Goal: Task Accomplishment & Management: Manage account settings

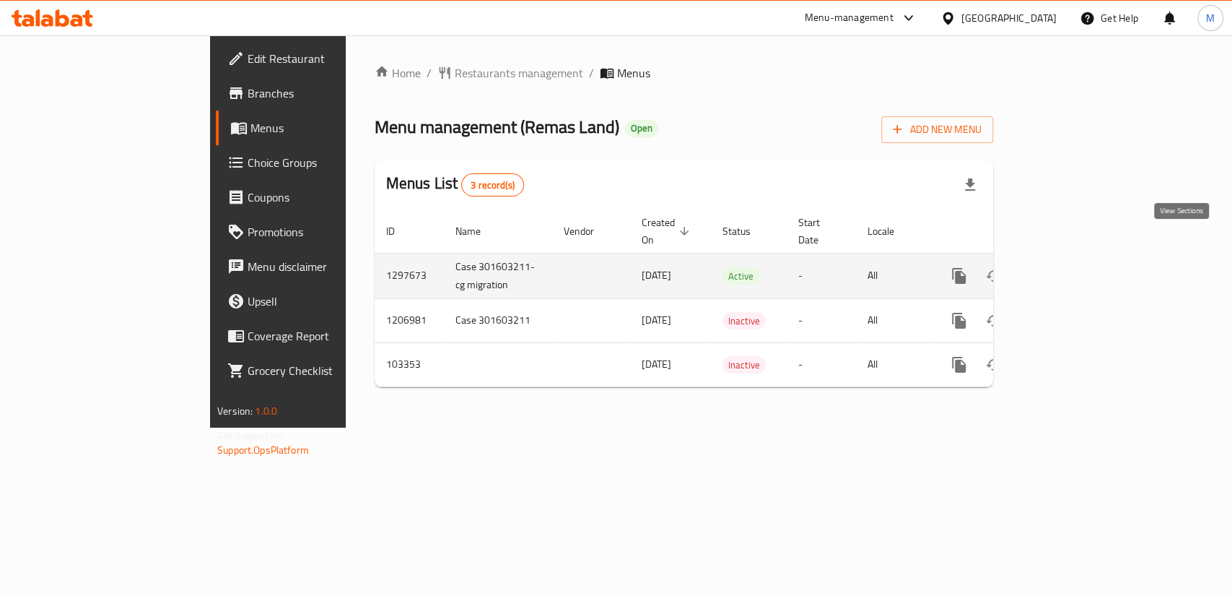
click at [1072, 267] on icon "enhanced table" at bounding box center [1063, 275] width 17 height 17
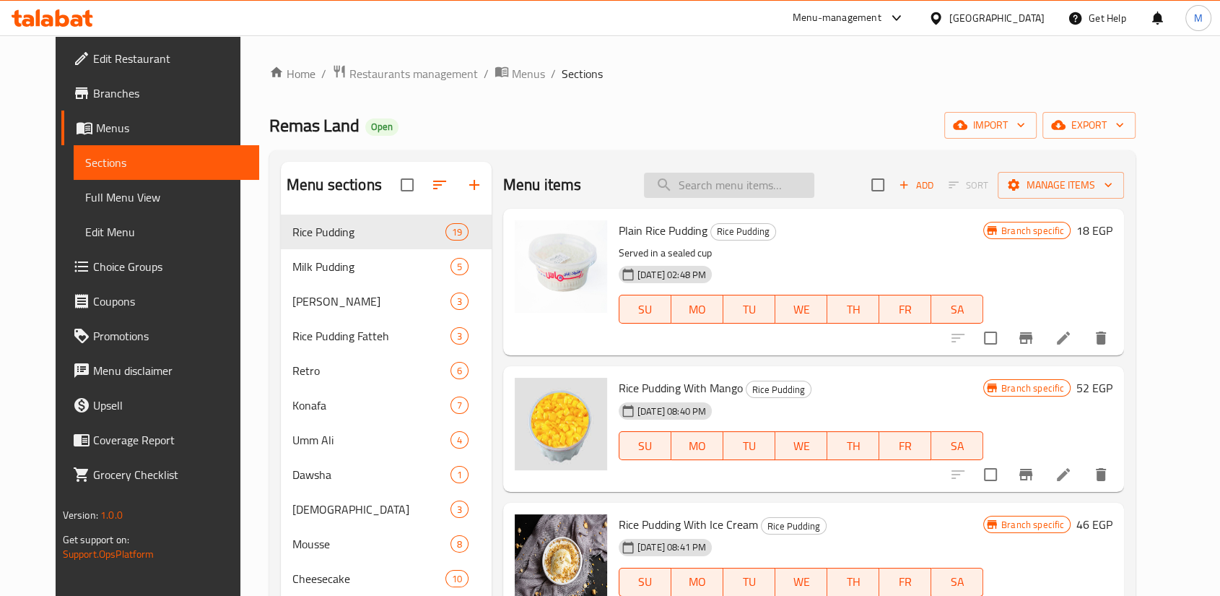
click at [721, 173] on input "search" at bounding box center [729, 185] width 170 height 25
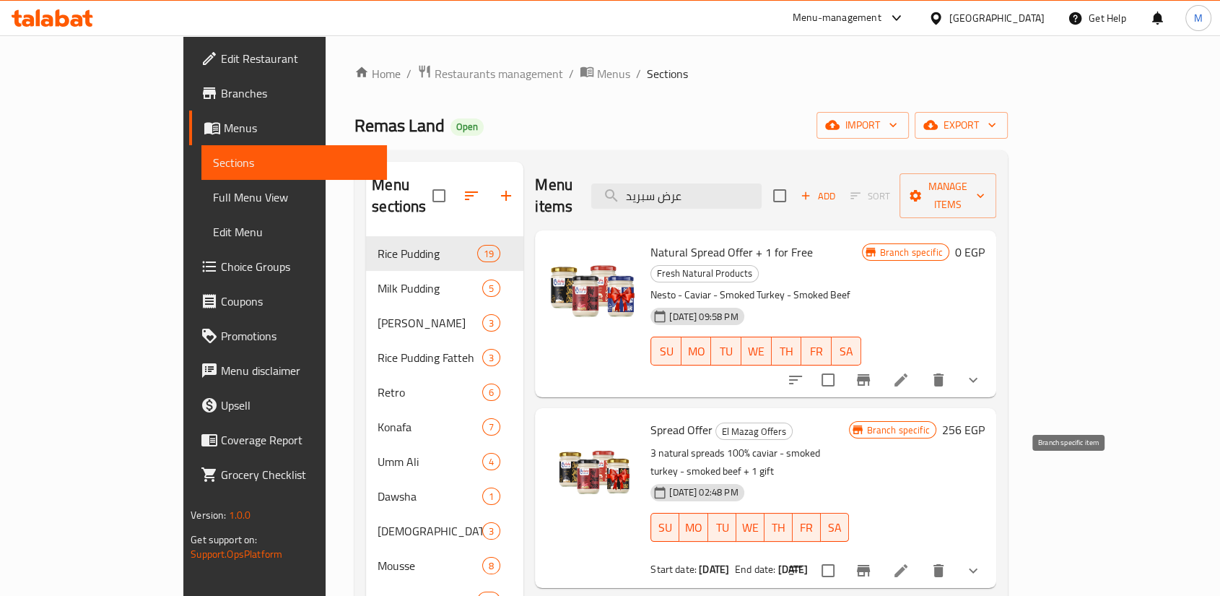
type input "عرض سبريد"
click at [870, 565] on icon "Branch-specific-item" at bounding box center [863, 571] width 13 height 12
click at [872, 371] on icon "Branch-specific-item" at bounding box center [863, 379] width 17 height 17
click at [910, 371] on icon at bounding box center [900, 379] width 17 height 17
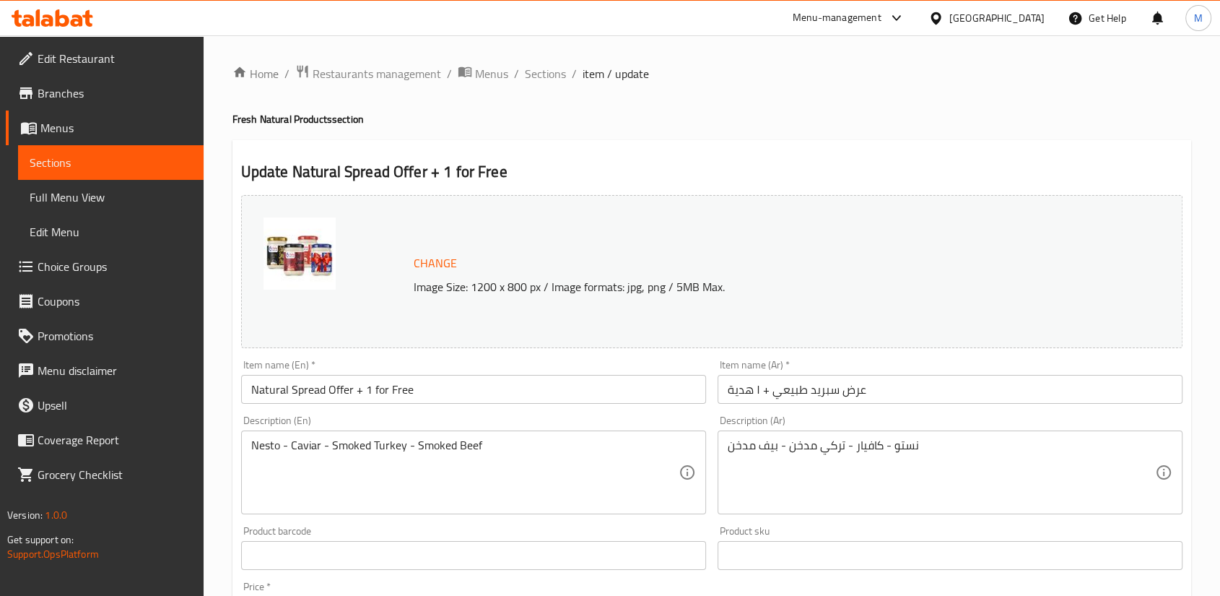
drag, startPoint x: 480, startPoint y: 73, endPoint x: 502, endPoint y: 86, distance: 25.3
click at [525, 73] on span "Sections" at bounding box center [545, 73] width 41 height 17
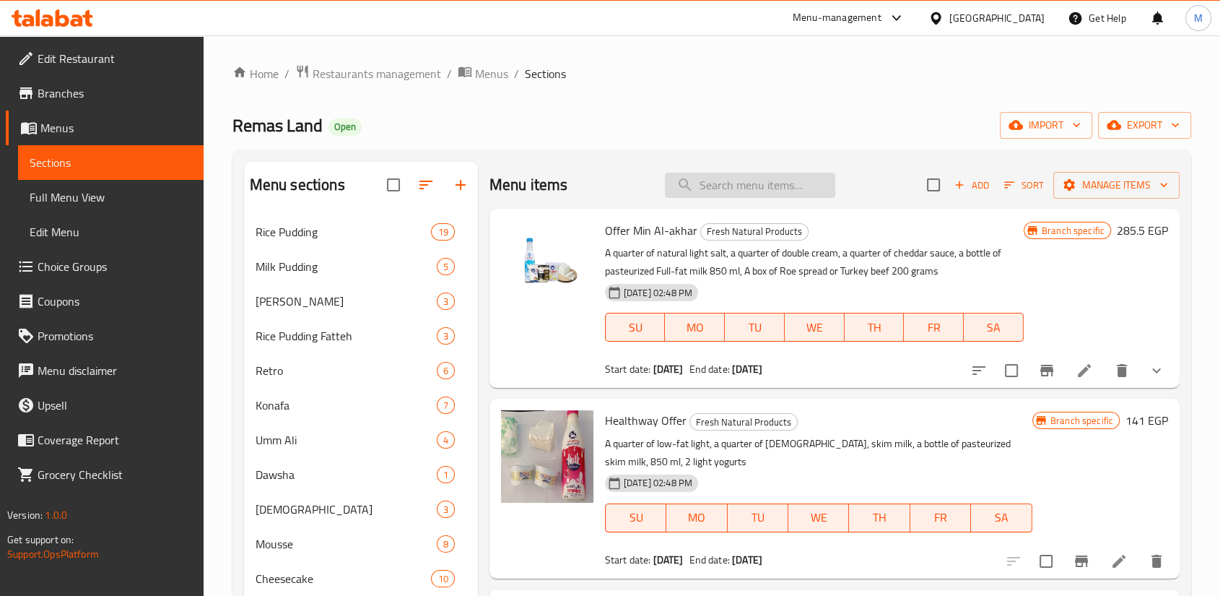
click at [717, 173] on input "search" at bounding box center [750, 185] width 170 height 25
click at [710, 173] on input "search" at bounding box center [750, 185] width 170 height 25
click at [713, 173] on input "search" at bounding box center [750, 185] width 170 height 25
type input "س"
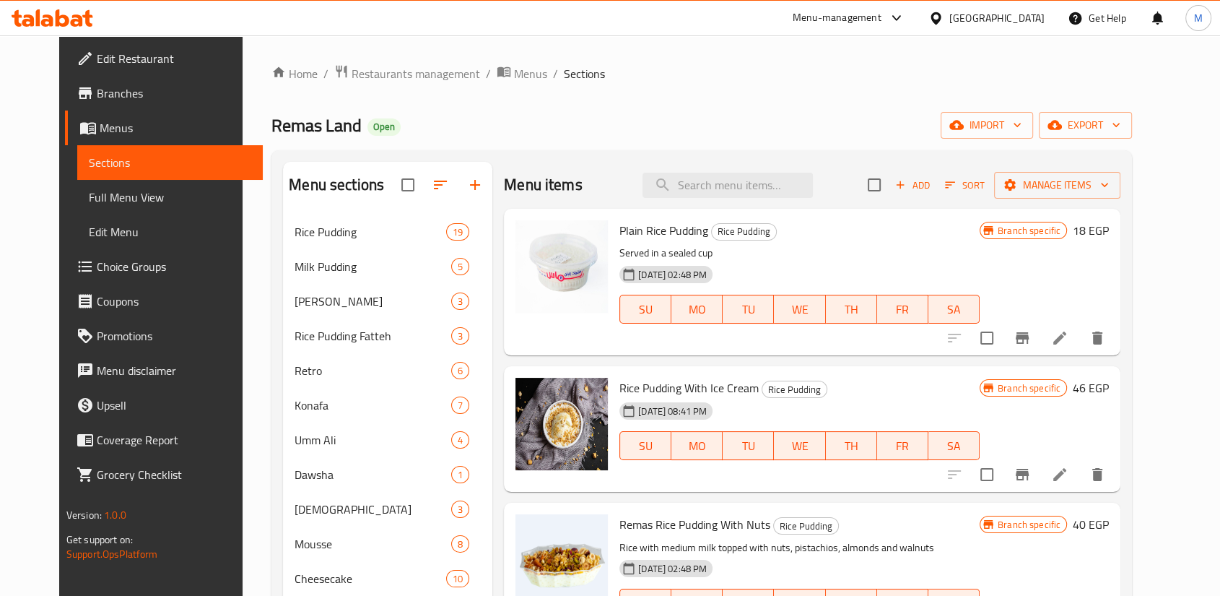
type input "z"
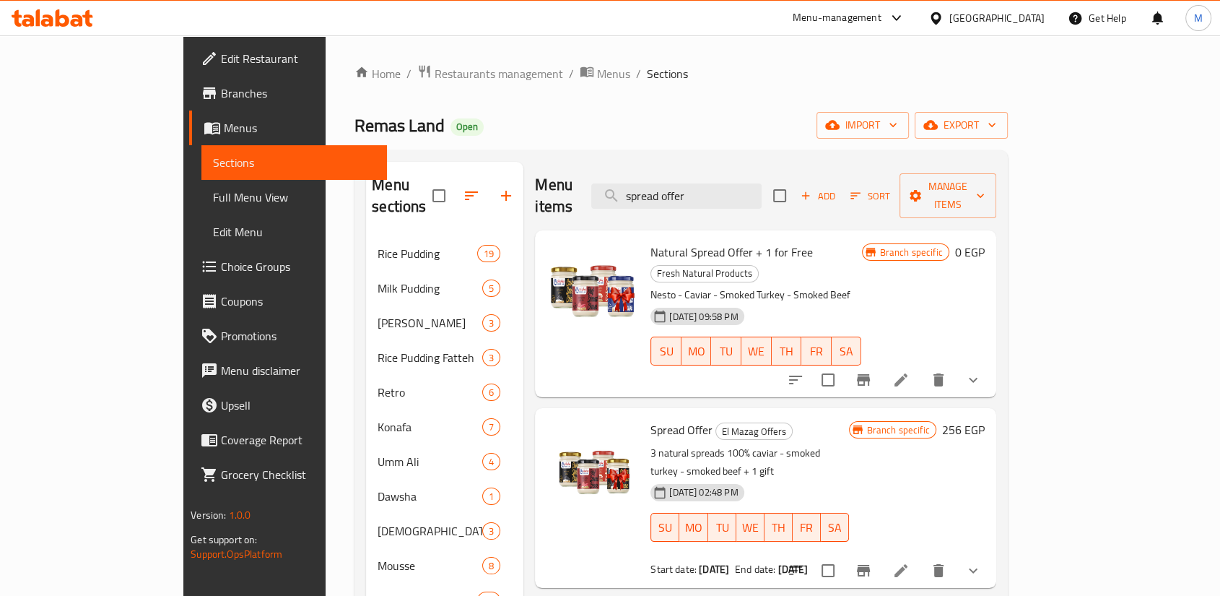
type input "spread offer"
click at [650, 241] on span "Natural Spread Offer + 1 for Free" at bounding box center [731, 252] width 162 height 22
copy h6 "Natural Spread Offer + 1 for Free"
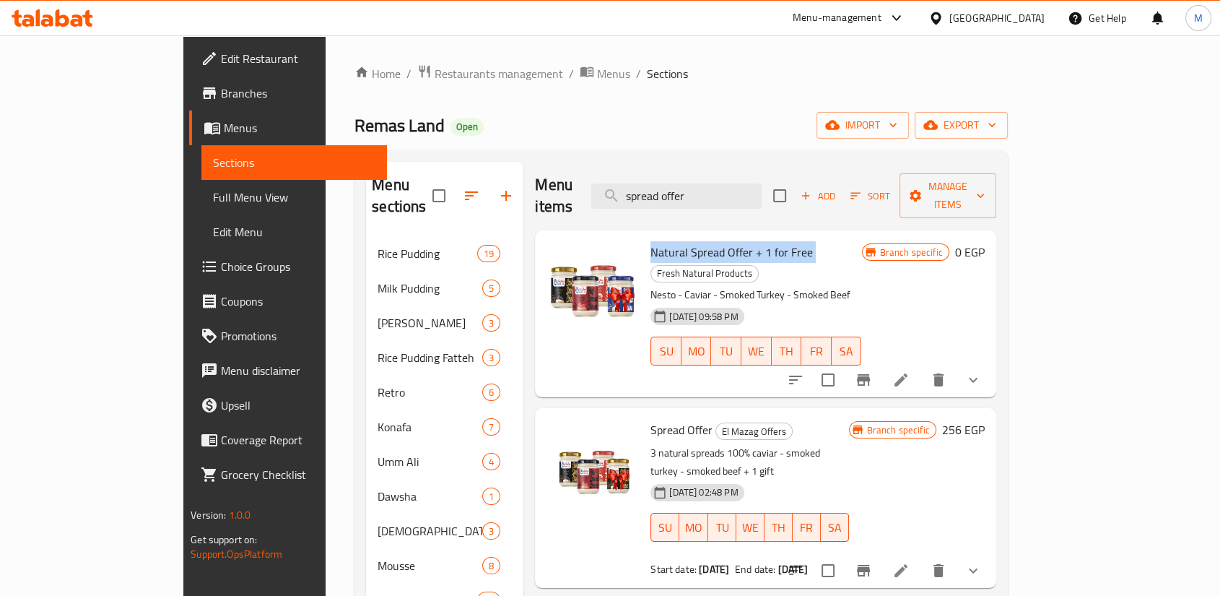
click at [680, 241] on span "Natural Spread Offer + 1 for Free" at bounding box center [731, 252] width 162 height 22
click at [593, 236] on div at bounding box center [593, 313] width 104 height 155
click at [650, 241] on span "Natural Spread Offer + 1 for Free" at bounding box center [731, 252] width 162 height 22
drag, startPoint x: 607, startPoint y: 209, endPoint x: 721, endPoint y: 206, distance: 113.4
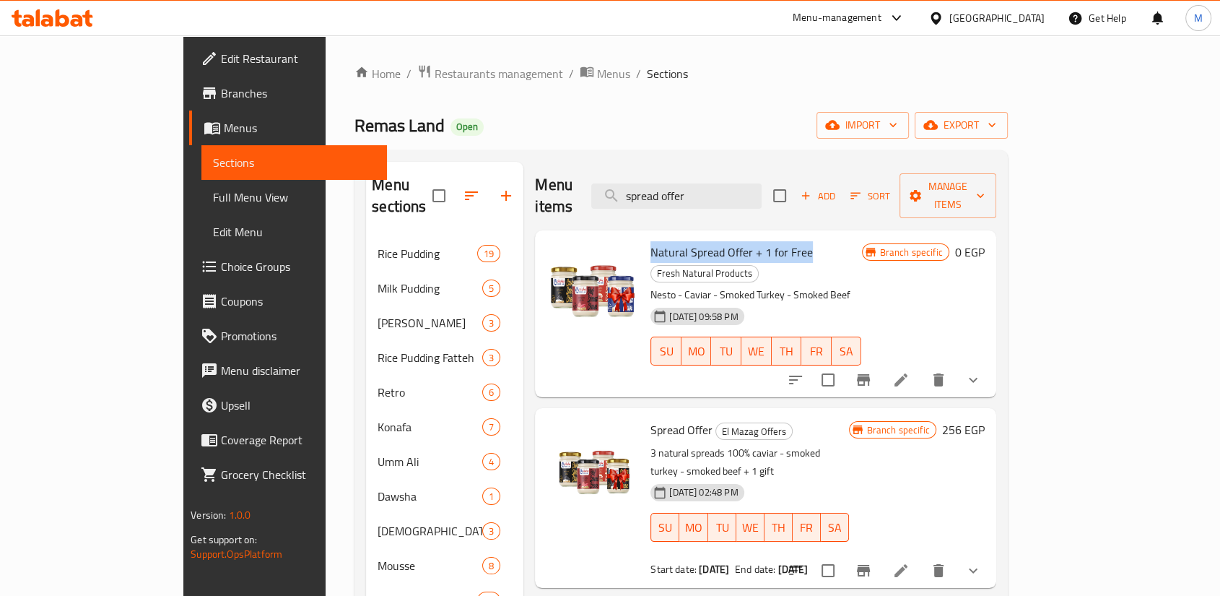
click at [721, 241] on span "Natural Spread Offer + 1 for Free" at bounding box center [731, 252] width 162 height 22
copy span "Natural Spread Offer + 1 for Free"
click at [870, 374] on icon "Branch-specific-item" at bounding box center [863, 380] width 13 height 12
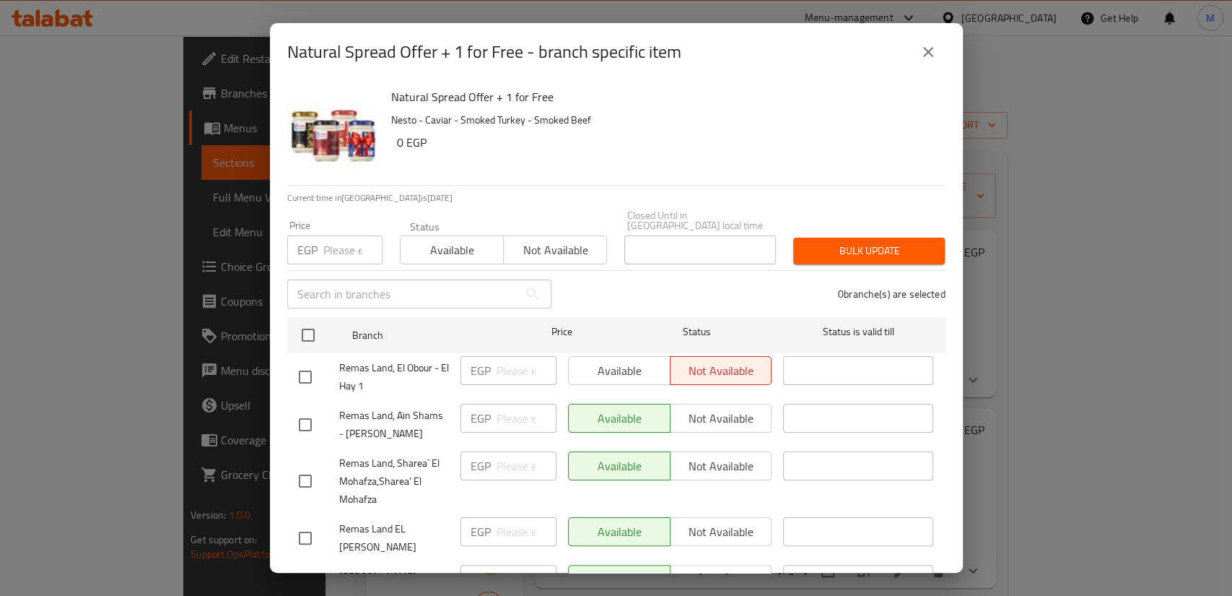
click at [394, 279] on input "text" at bounding box center [402, 293] width 231 height 29
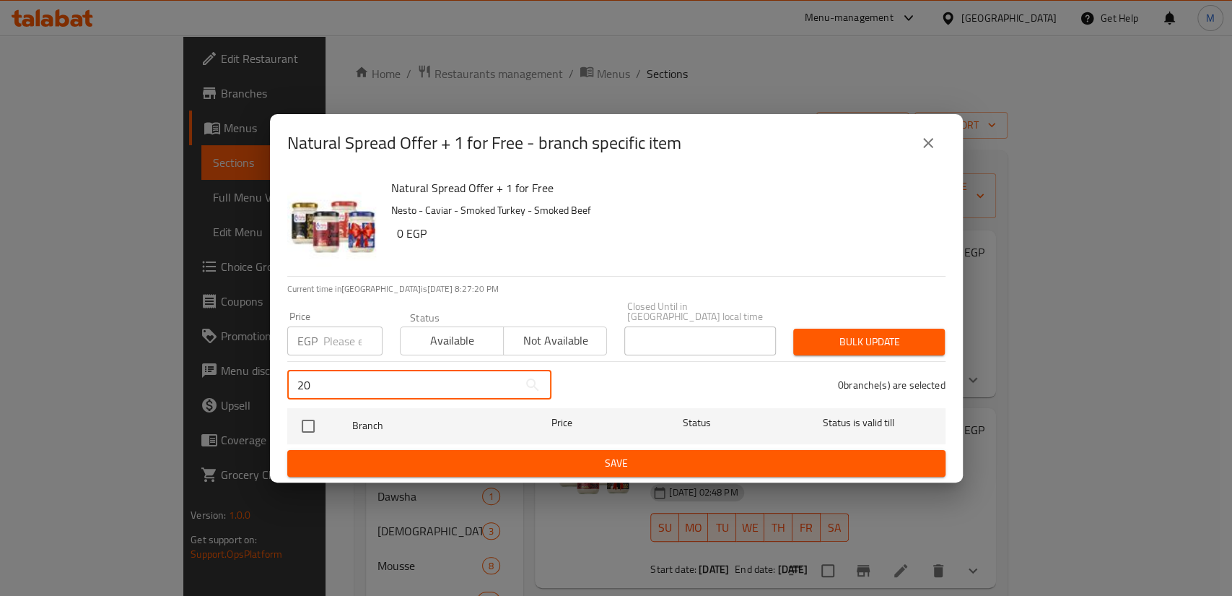
type input "2"
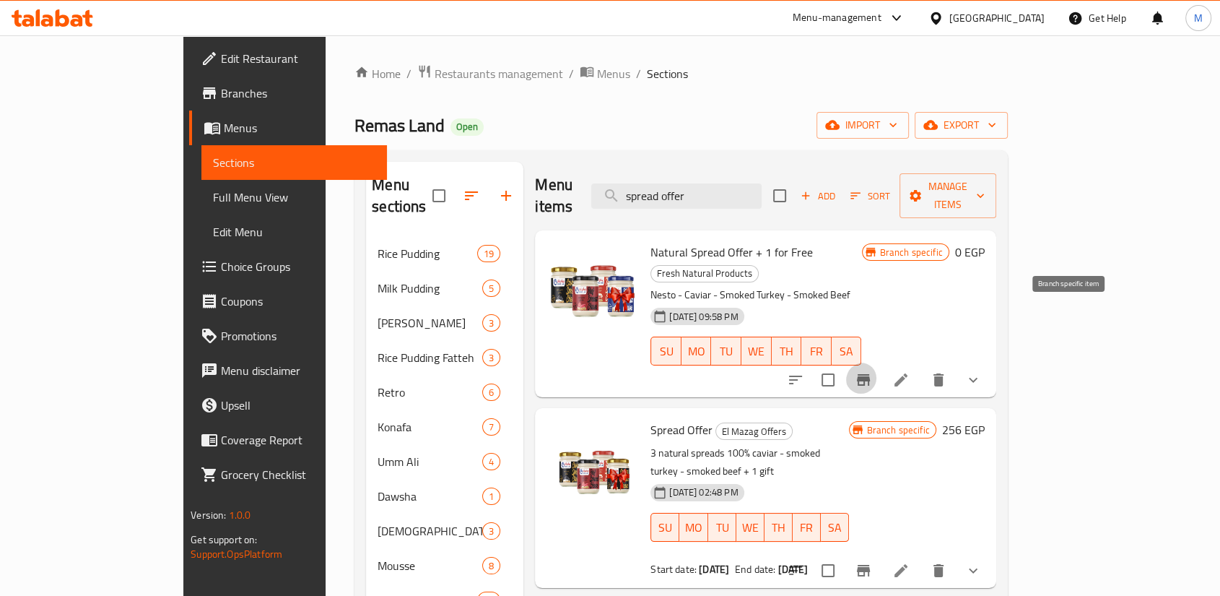
click at [872, 371] on icon "Branch-specific-item" at bounding box center [863, 379] width 17 height 17
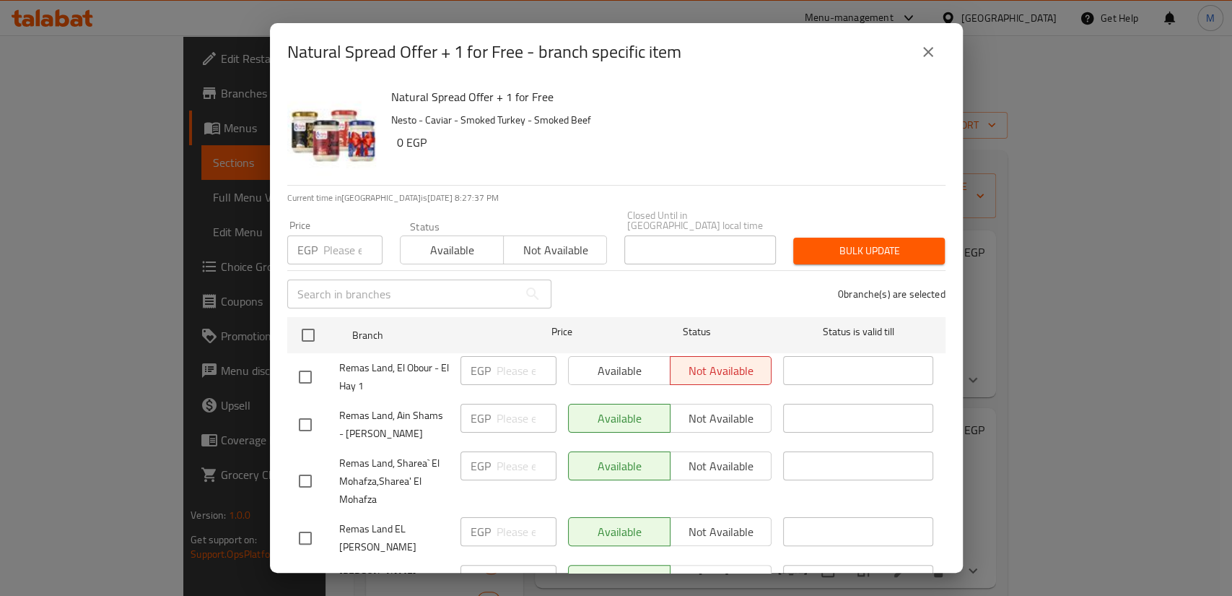
click at [347, 220] on div "Price EGP Price" at bounding box center [334, 242] width 95 height 44
click at [352, 235] on input "number" at bounding box center [352, 249] width 59 height 29
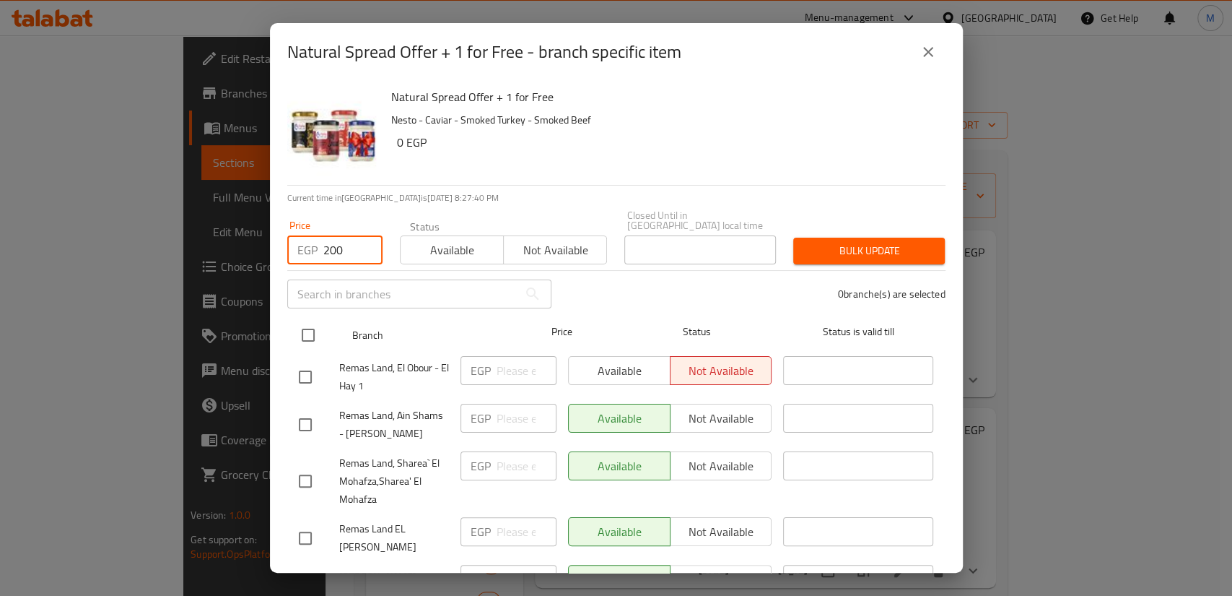
type input "200"
click at [360, 314] on div "Branch" at bounding box center [428, 335] width 162 height 42
click at [318, 320] on input "checkbox" at bounding box center [308, 335] width 30 height 30
checkbox input "true"
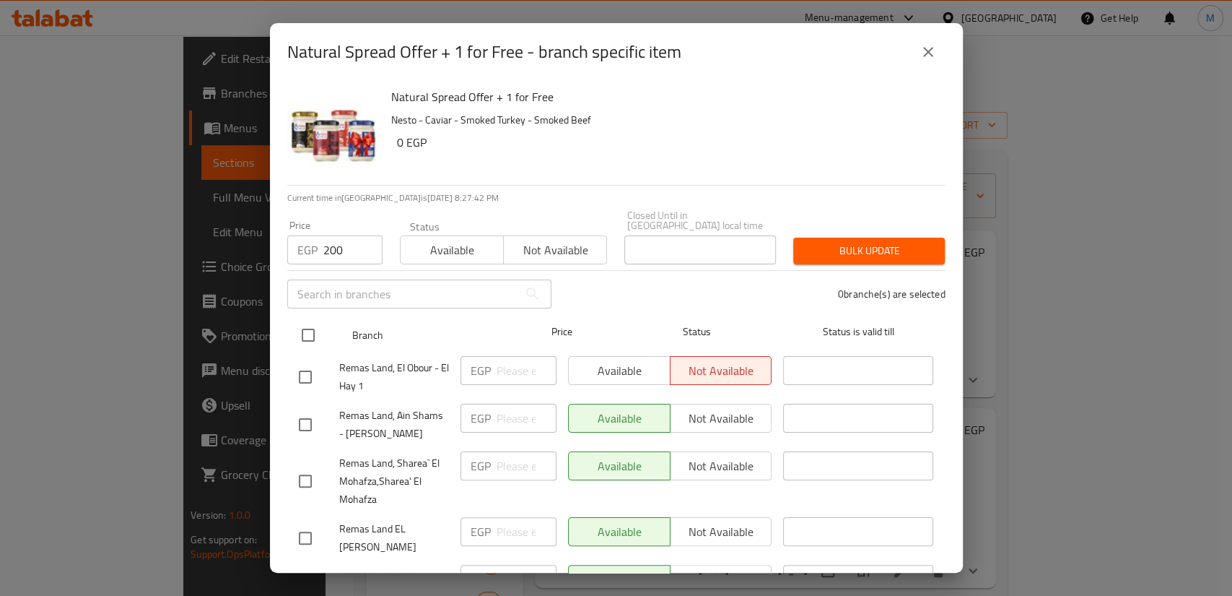
checkbox input "true"
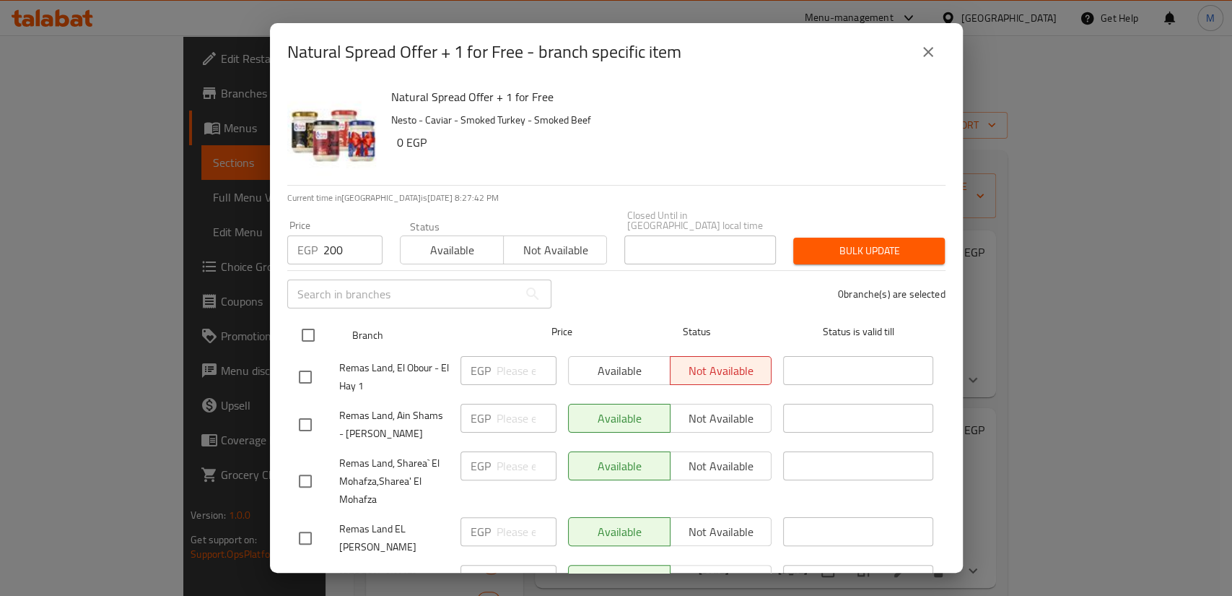
checkbox input "true"
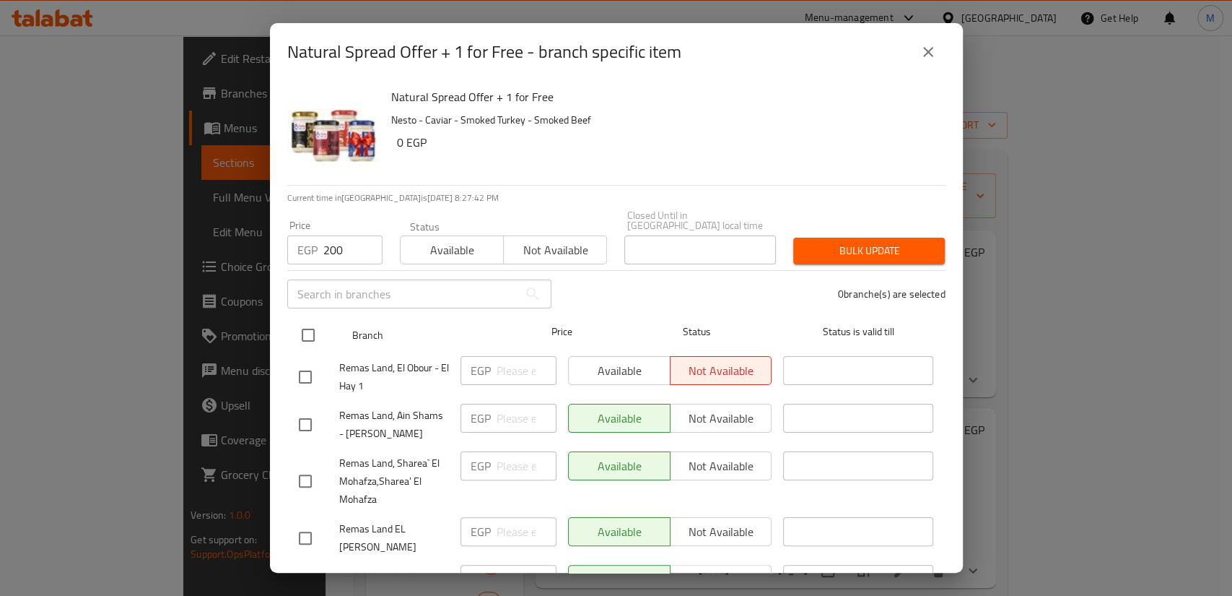
checkbox input "true"
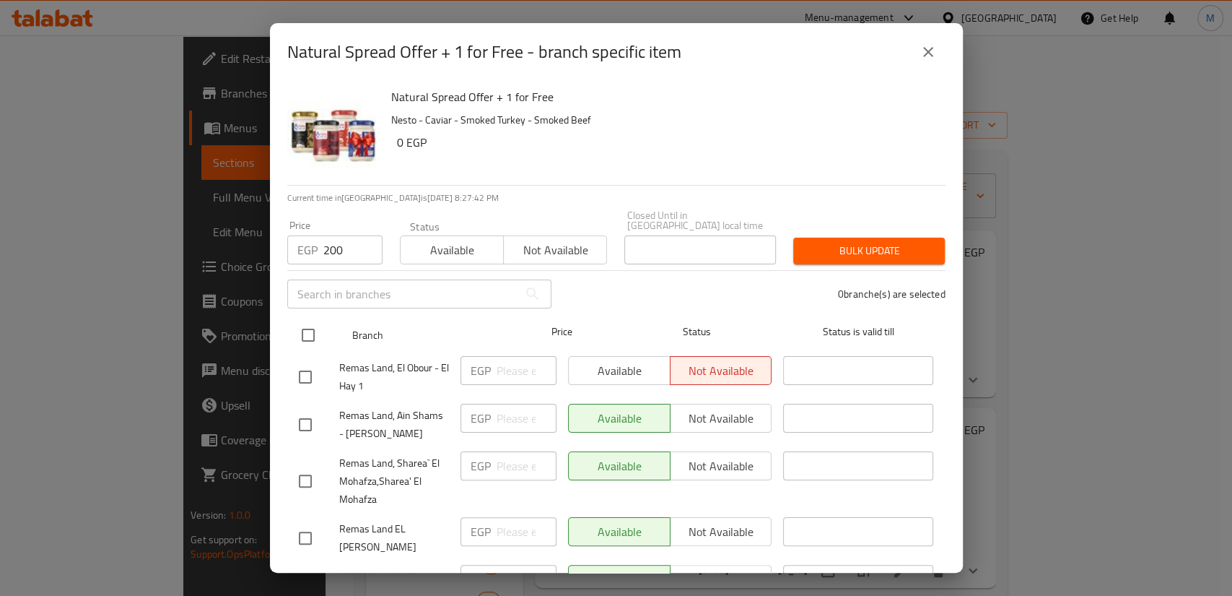
checkbox input "true"
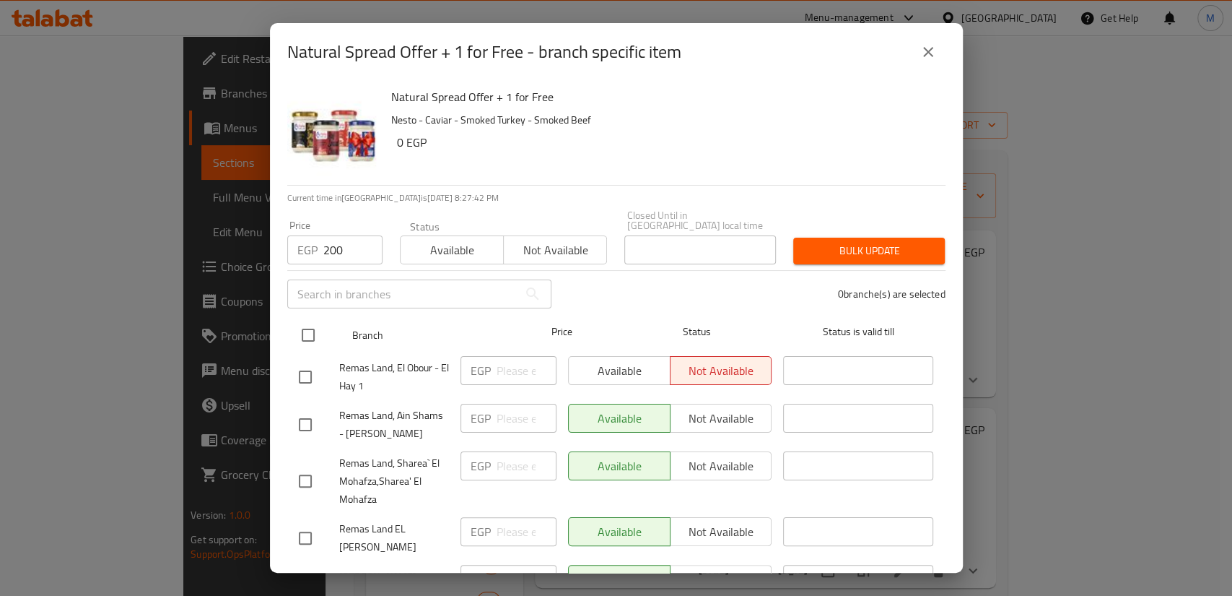
checkbox input "true"
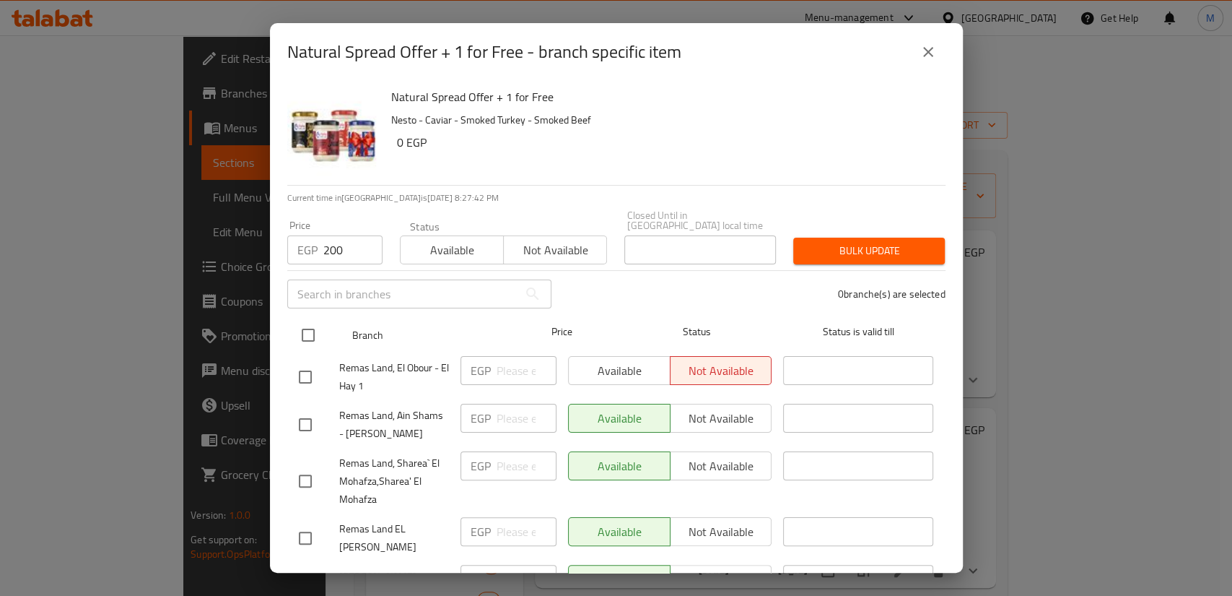
checkbox input "true"
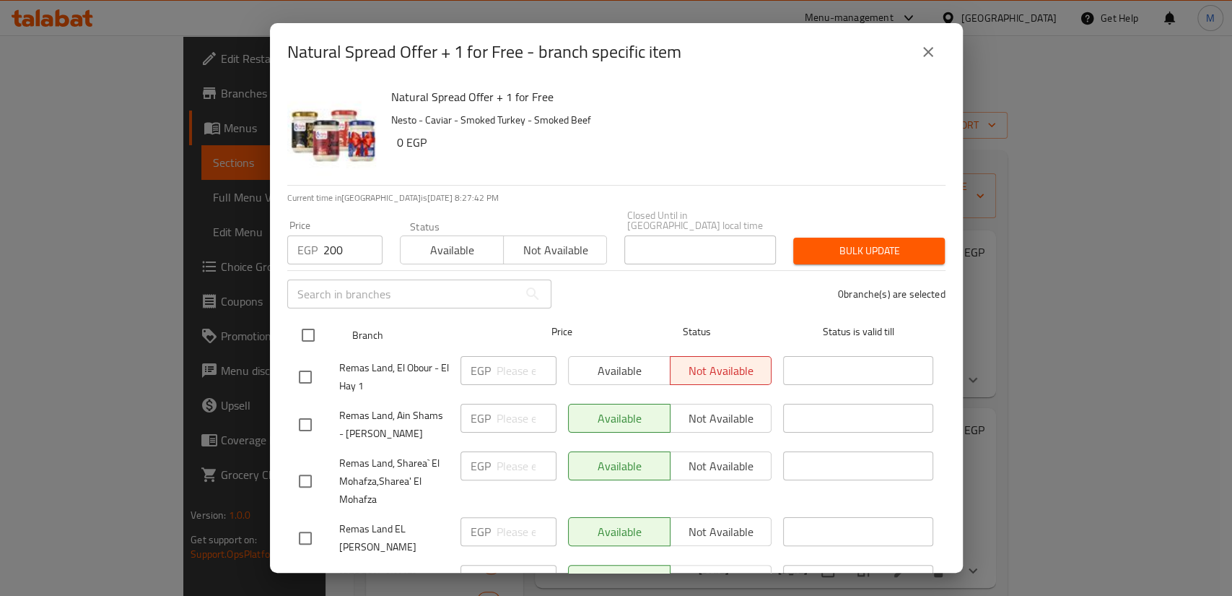
checkbox input "true"
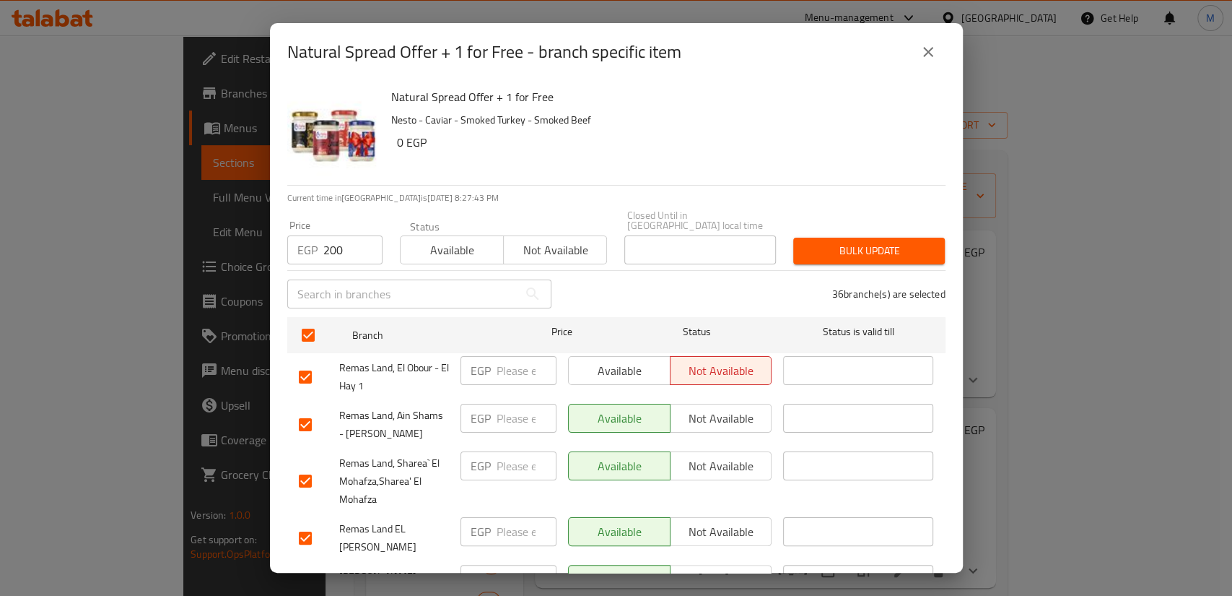
click at [872, 242] on span "Bulk update" at bounding box center [869, 251] width 129 height 18
click at [926, 53] on icon "close" at bounding box center [928, 51] width 17 height 17
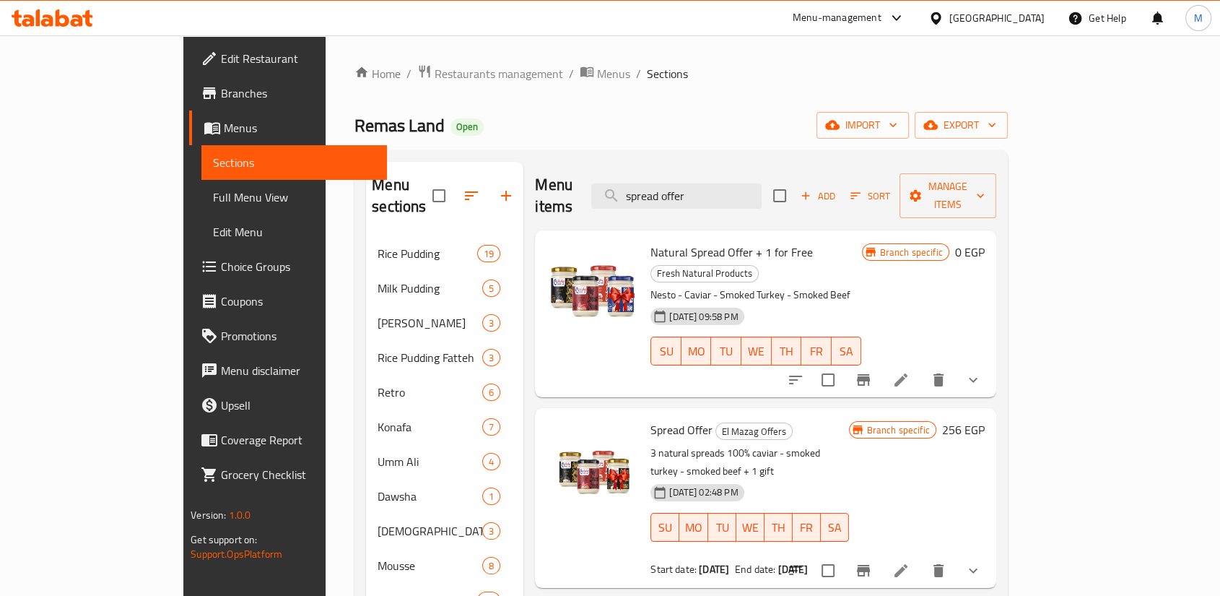
click at [650, 241] on span "Natural Spread Offer + 1 for Free" at bounding box center [731, 252] width 162 height 22
copy span "Spread"
click at [650, 241] on span "Natural Spread Offer + 1 for Free" at bounding box center [731, 252] width 162 height 22
copy h6 "Natural Spread Offer + 1 for Free"
